Goal: Transaction & Acquisition: Purchase product/service

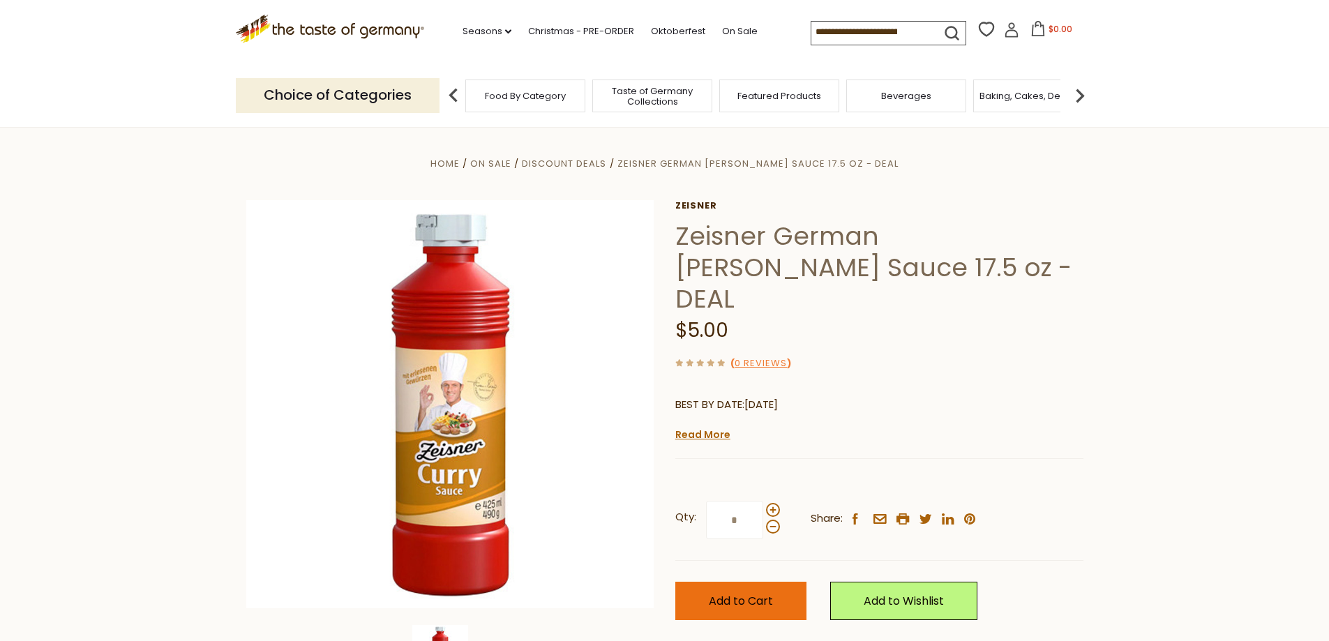
click at [740, 593] on span "Add to Cart" at bounding box center [741, 601] width 64 height 16
click at [538, 97] on span "Food By Category" at bounding box center [525, 96] width 81 height 10
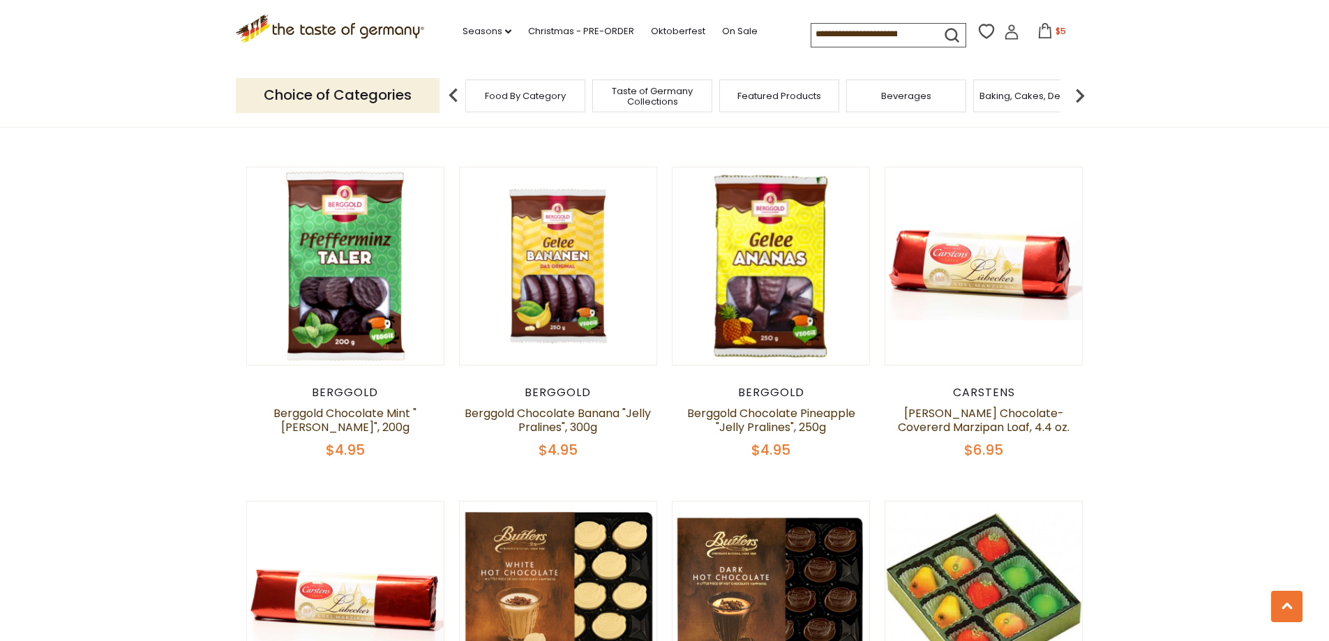
scroll to position [1884, 0]
click at [1038, 34] on icon at bounding box center [1045, 30] width 15 height 15
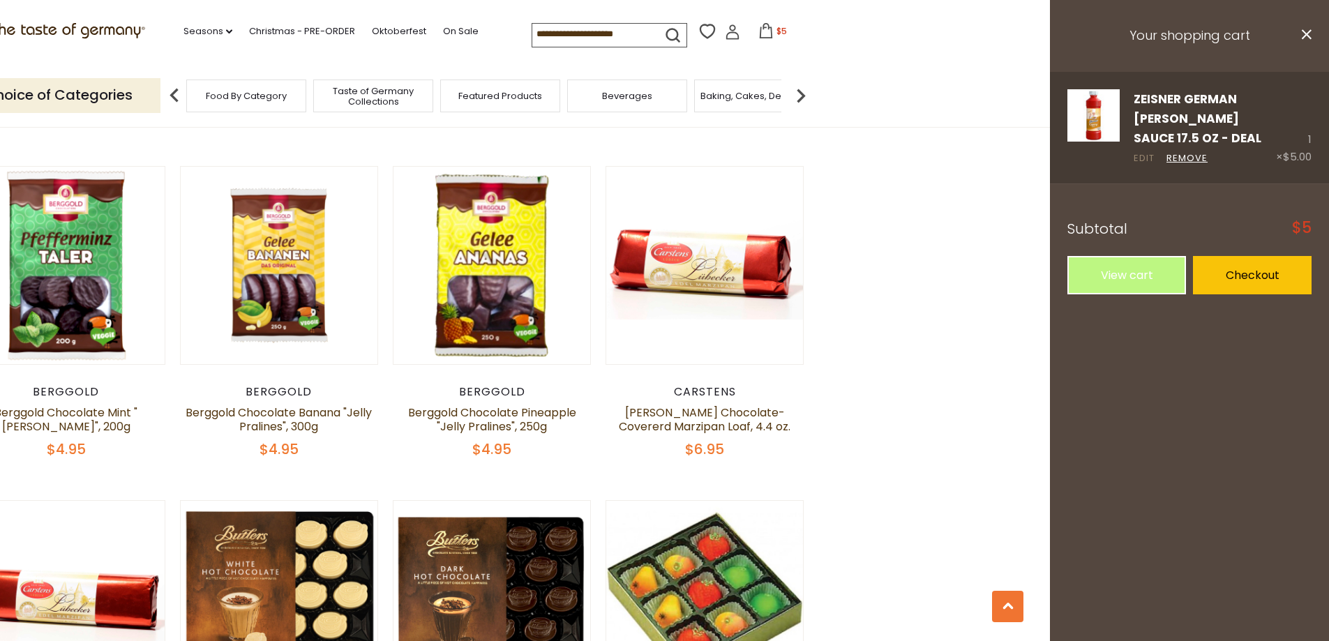
click at [1145, 151] on link "Edit" at bounding box center [1144, 158] width 21 height 15
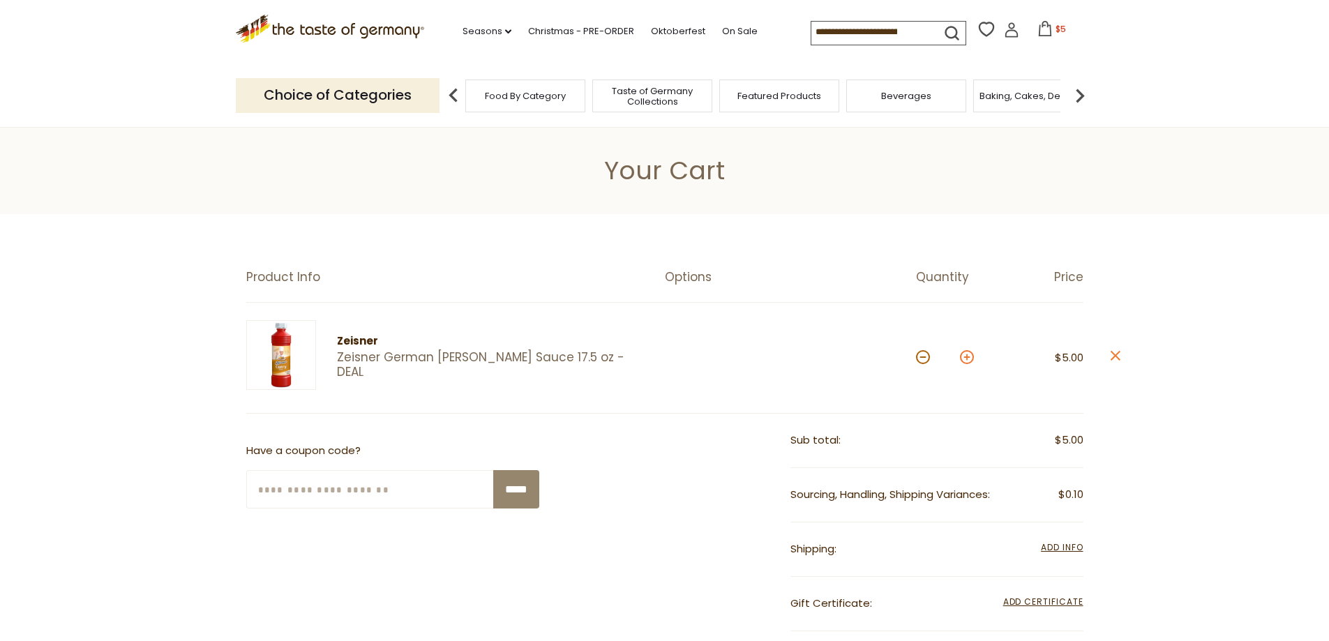
click at [964, 359] on button at bounding box center [967, 357] width 14 height 14
type input "*"
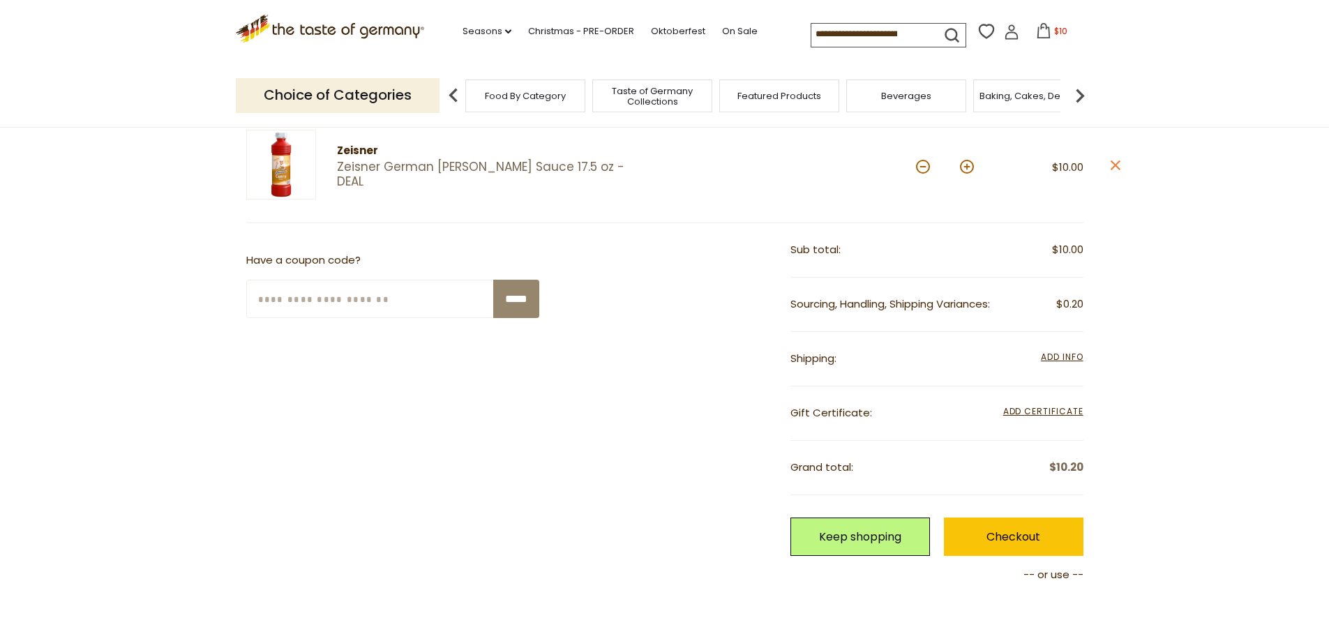
scroll to position [209, 0]
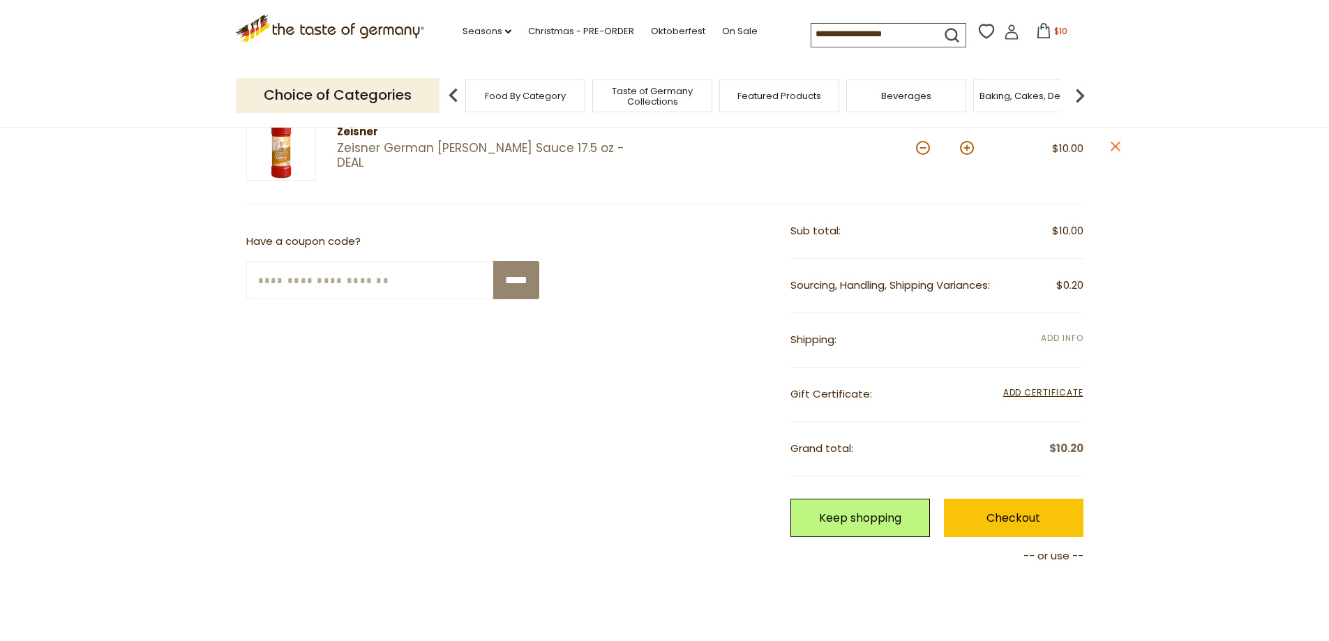
click at [1072, 336] on span "Add Info" at bounding box center [1062, 338] width 42 height 12
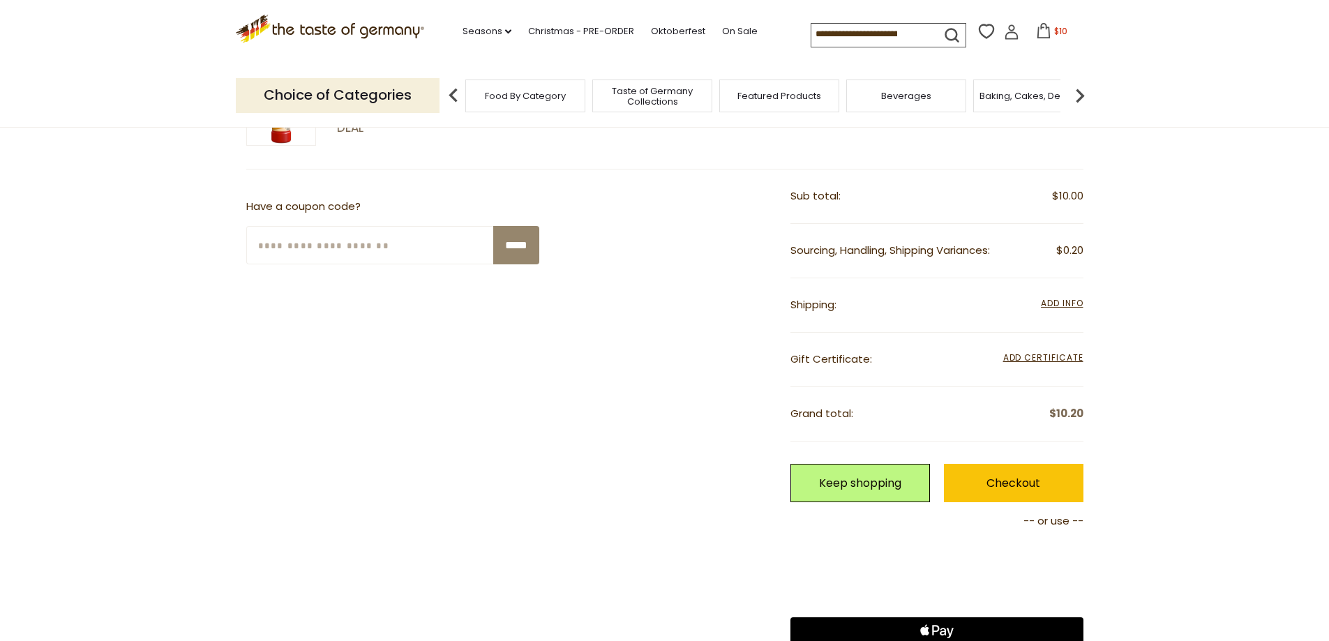
scroll to position [279, 0]
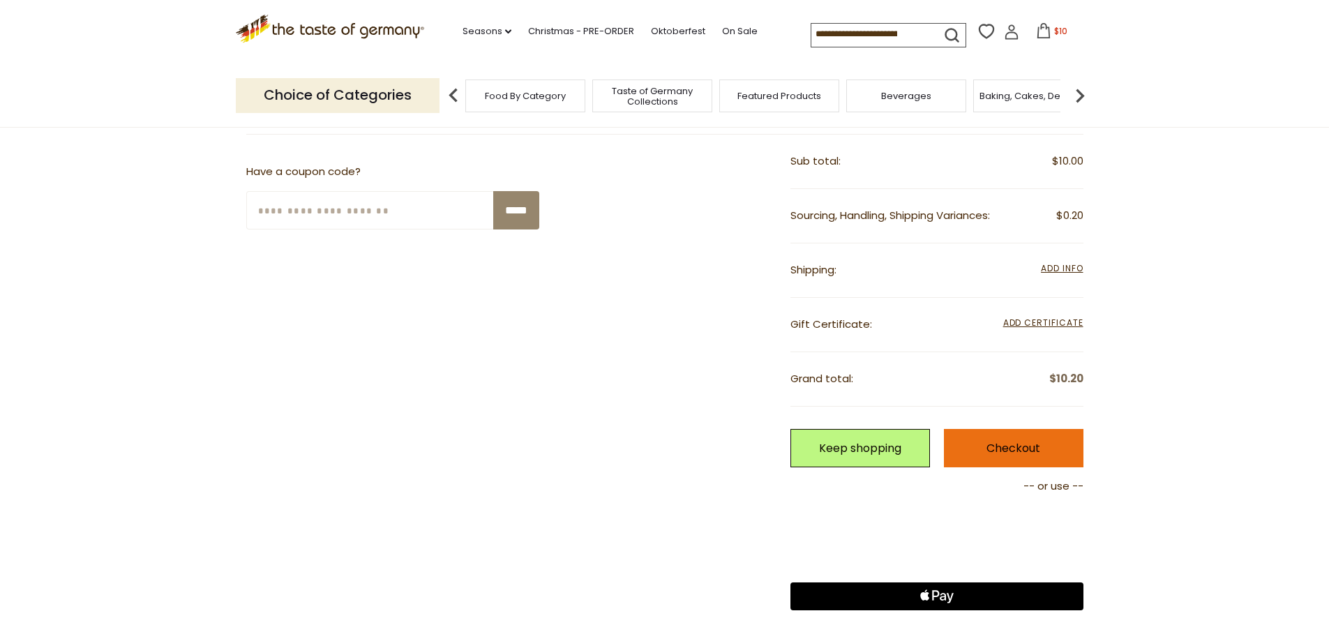
click at [1001, 443] on link "Checkout" at bounding box center [1014, 448] width 140 height 38
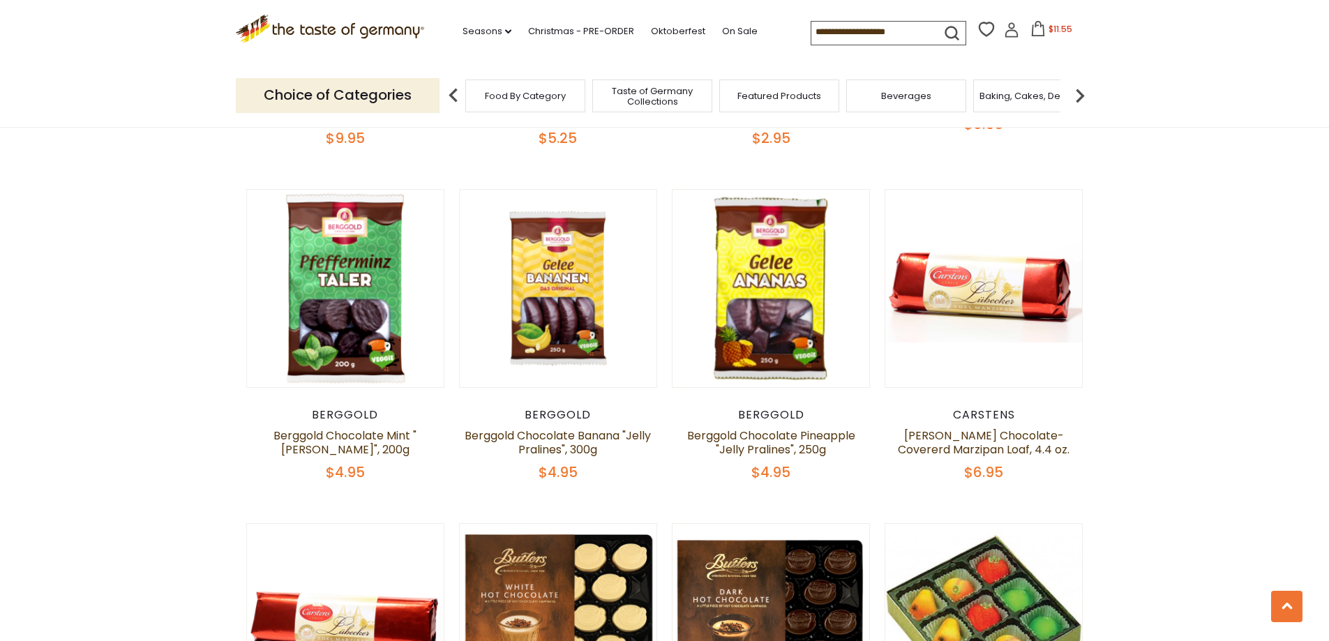
scroll to position [1884, 0]
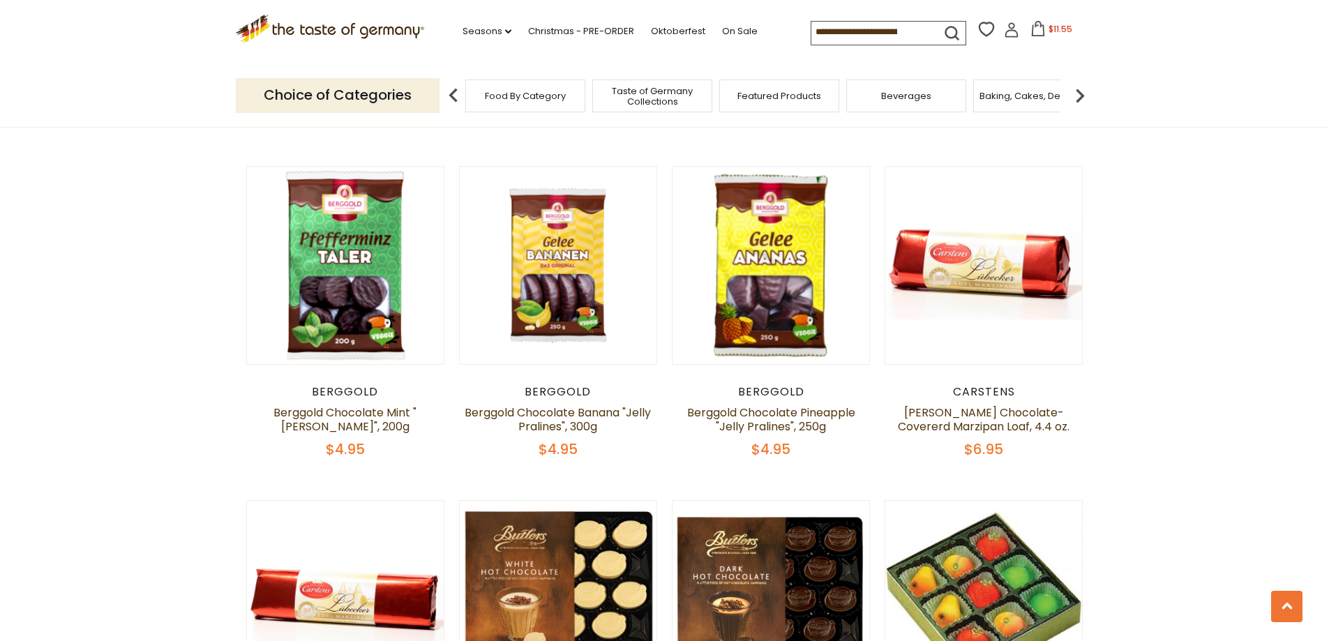
click at [1049, 33] on span "$11.55" at bounding box center [1061, 29] width 24 height 12
